Goal: Contribute content

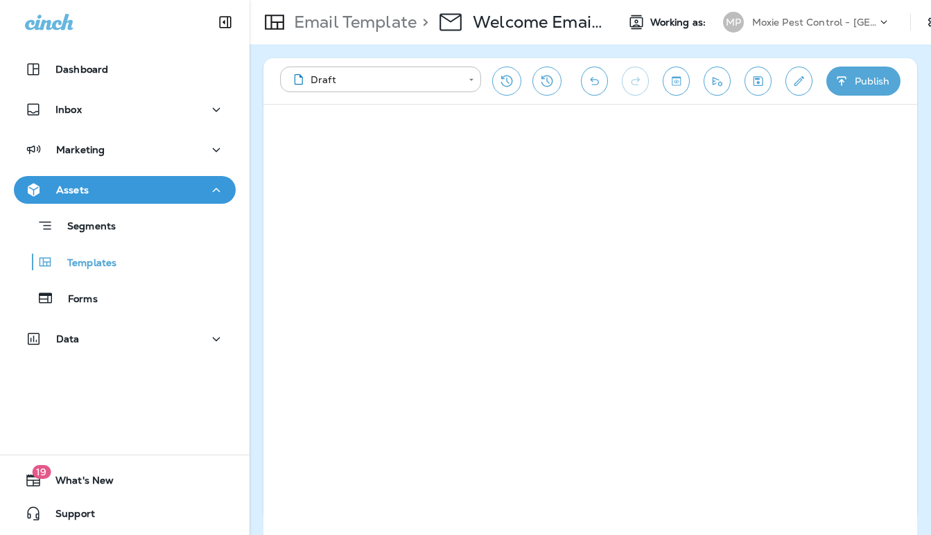
click at [789, 51] on div "**********" at bounding box center [590, 289] width 681 height 491
